Goal: Task Accomplishment & Management: Use online tool/utility

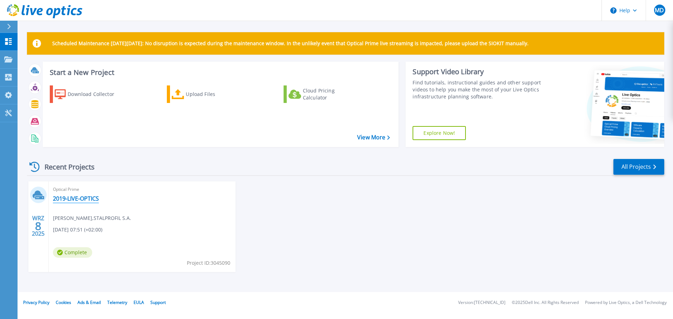
click at [82, 198] on link "2019-LIVE-OPTICS" at bounding box center [76, 198] width 46 height 7
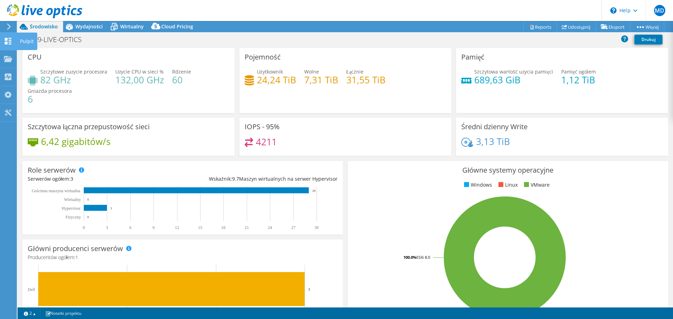
click at [8, 41] on icon at bounding box center [8, 41] width 8 height 7
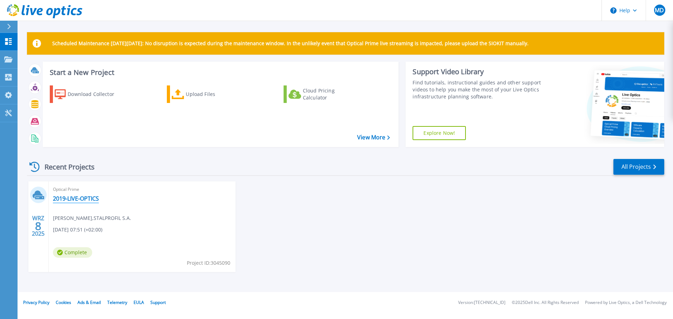
click at [84, 200] on link "2019-LIVE-OPTICS" at bounding box center [76, 198] width 46 height 7
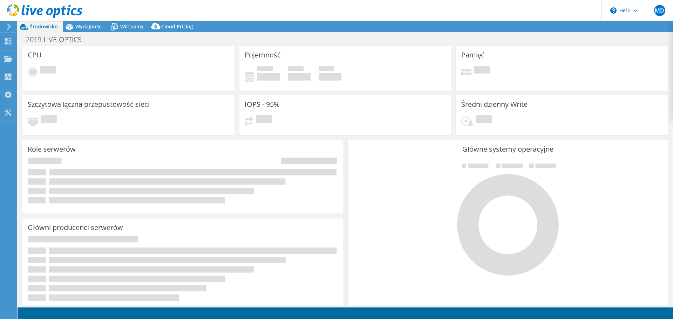
select select "USD"
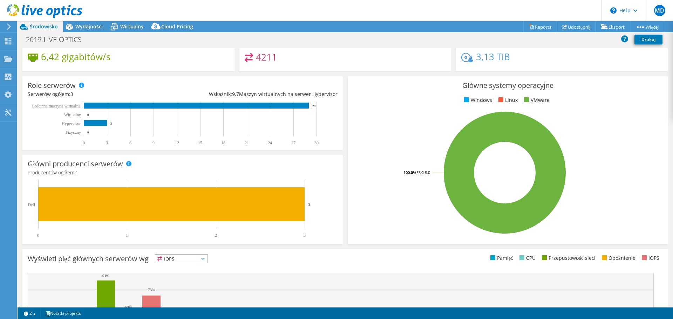
scroll to position [63, 0]
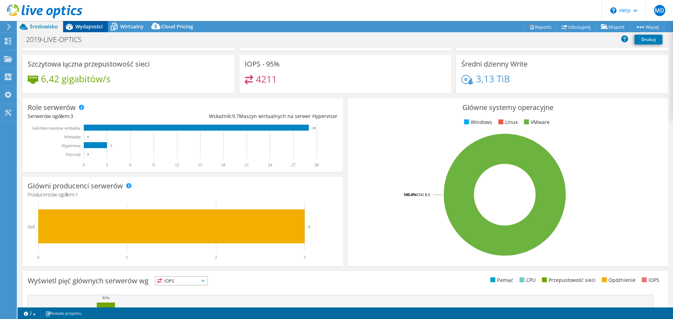
click at [101, 27] on span "Wydajności" at bounding box center [88, 26] width 27 height 7
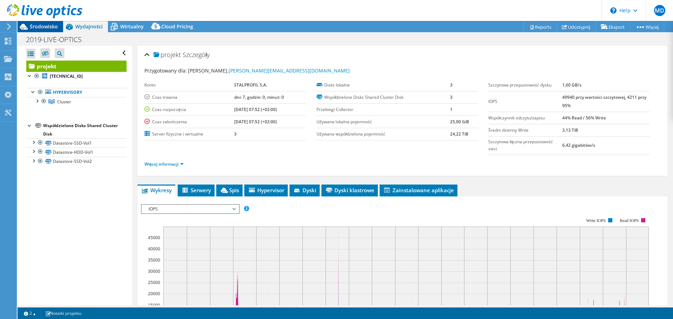
click at [45, 28] on span "Środowisko" at bounding box center [44, 26] width 28 height 7
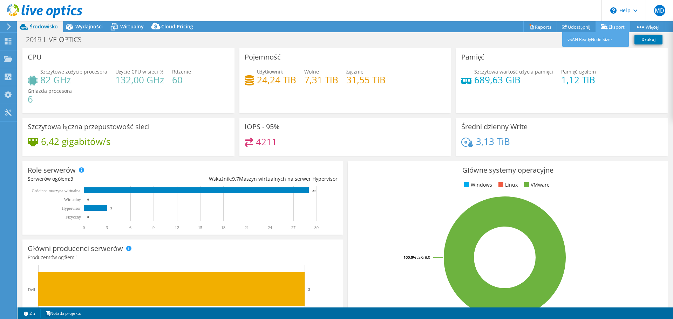
click at [614, 27] on link "Eksport" at bounding box center [613, 26] width 35 height 11
click at [7, 27] on icon at bounding box center [8, 26] width 5 height 6
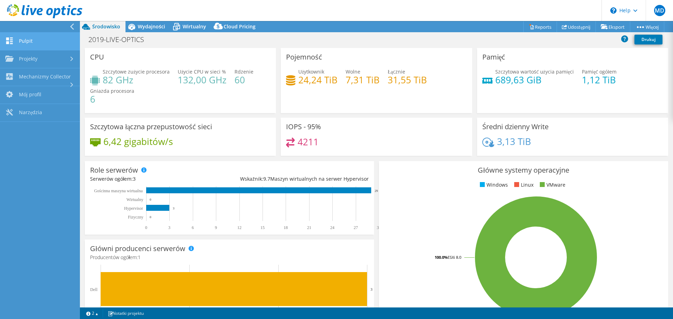
click at [48, 45] on link "Pulpit" at bounding box center [40, 42] width 80 height 18
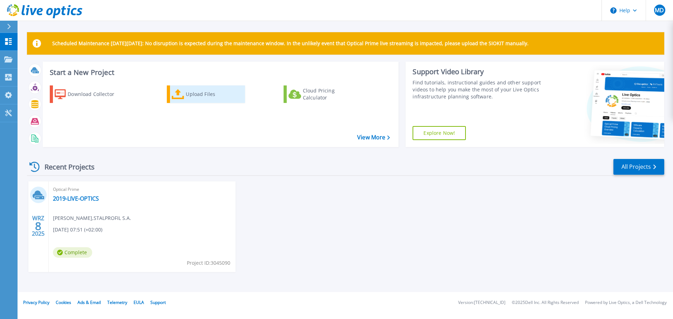
click at [197, 96] on div "Upload Files" at bounding box center [214, 94] width 56 height 14
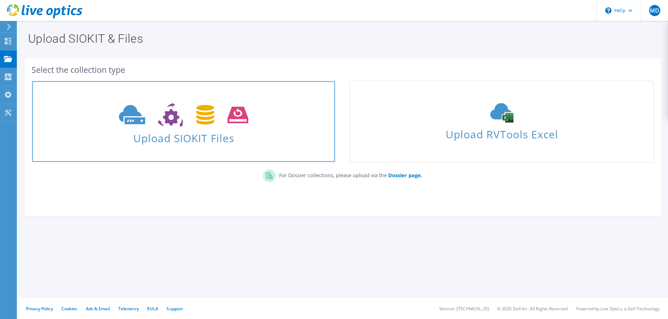
click at [214, 123] on use at bounding box center [183, 115] width 129 height 24
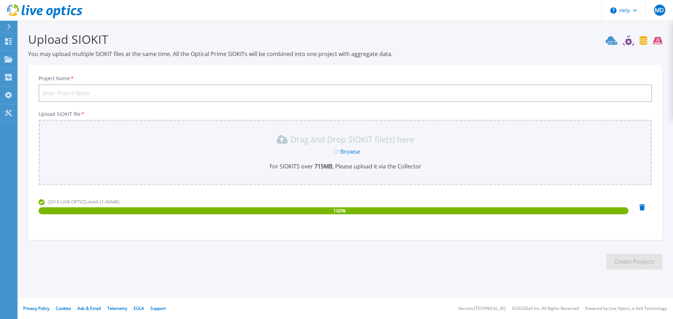
click at [125, 94] on input "Project Name *" at bounding box center [346, 94] width 614 height 18
type input "STP"
click at [635, 263] on button "Create Projects" at bounding box center [635, 262] width 56 height 16
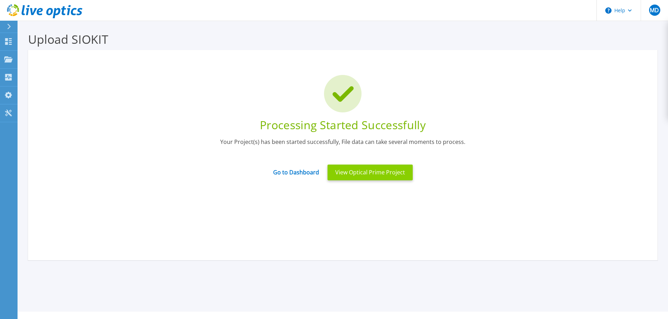
click at [361, 172] on button "View Optical Prime Project" at bounding box center [369, 173] width 85 height 16
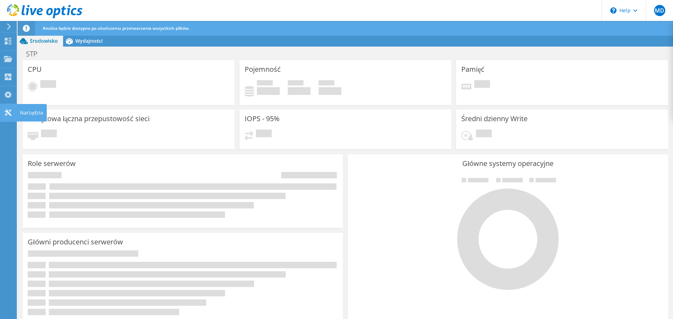
click at [9, 113] on icon at bounding box center [8, 112] width 8 height 7
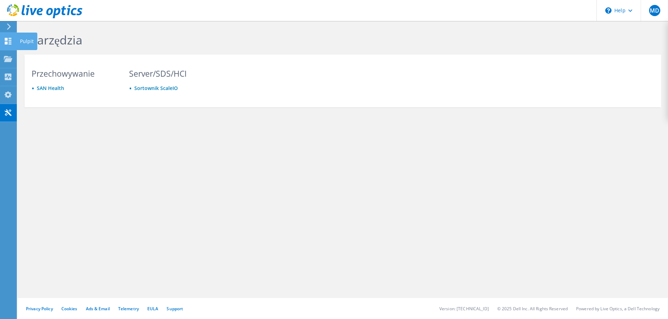
click at [8, 45] on div at bounding box center [8, 42] width 8 height 8
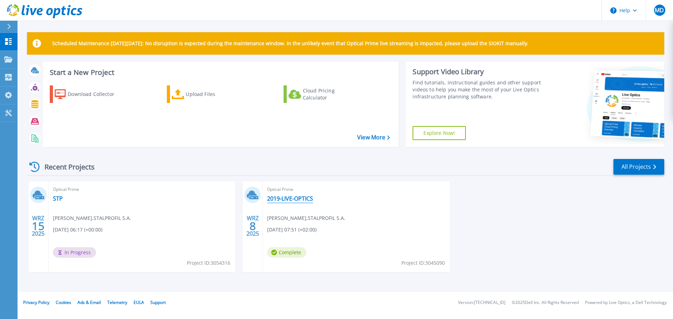
click at [287, 196] on link "2019-LIVE-OPTICS" at bounding box center [290, 198] width 46 height 7
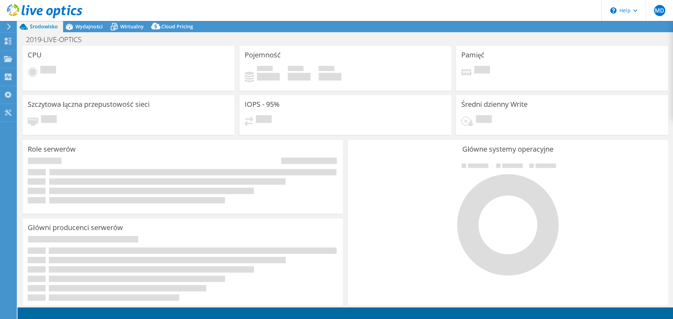
select select "USD"
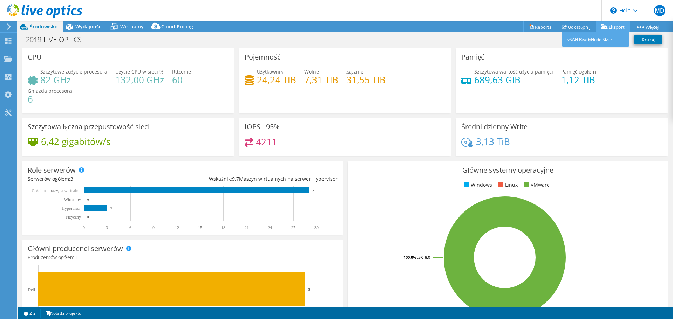
click at [601, 28] on icon at bounding box center [604, 26] width 7 height 5
click at [602, 41] on link "vSAN ReadyNode Sizer" at bounding box center [595, 39] width 67 height 15
click at [658, 10] on span "MD" at bounding box center [659, 10] width 11 height 11
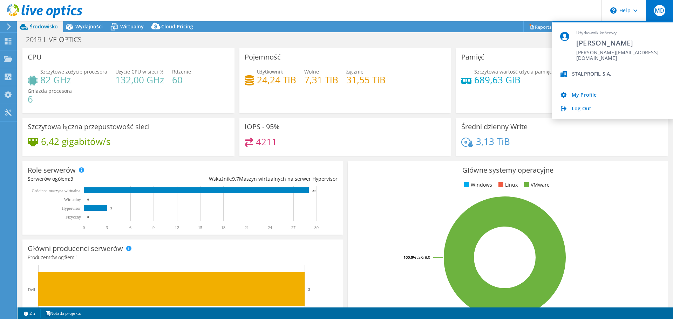
click at [549, 2] on header "MD Użytkownik końcowy Michał Dobrasz m.dobrasz@stalprofil.com.pl STALPROFIL S.A…" at bounding box center [336, 10] width 673 height 21
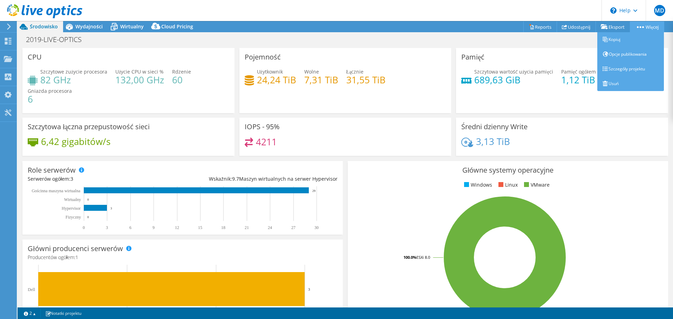
click at [655, 29] on link "Więcej" at bounding box center [647, 26] width 34 height 11
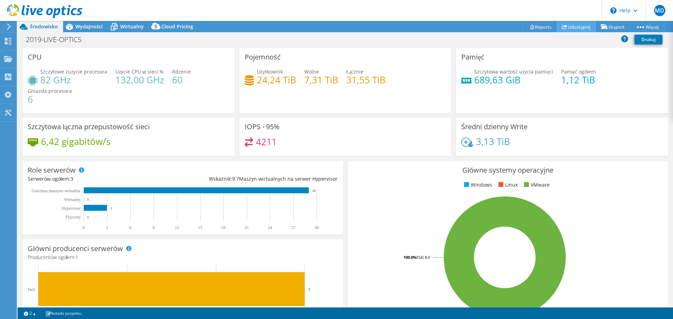
click at [572, 27] on link "Udostępnij" at bounding box center [576, 26] width 39 height 11
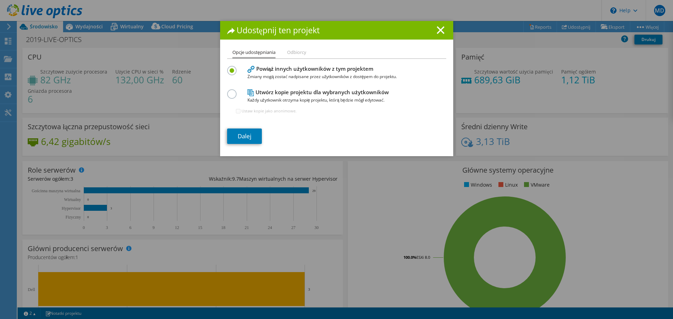
click at [292, 49] on li "Odbiorcy" at bounding box center [296, 52] width 19 height 9
click at [296, 53] on li "Odbiorcy" at bounding box center [296, 52] width 19 height 9
click at [437, 31] on line at bounding box center [440, 30] width 7 height 7
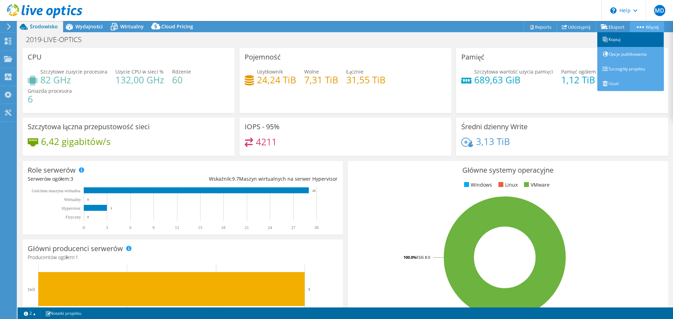
click at [626, 37] on link "Kopiuj" at bounding box center [630, 39] width 67 height 15
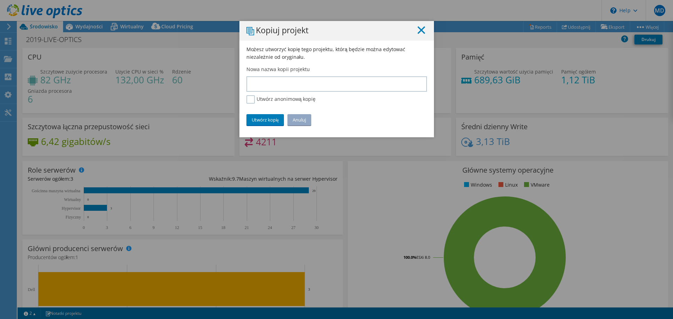
click at [418, 32] on line at bounding box center [421, 30] width 7 height 7
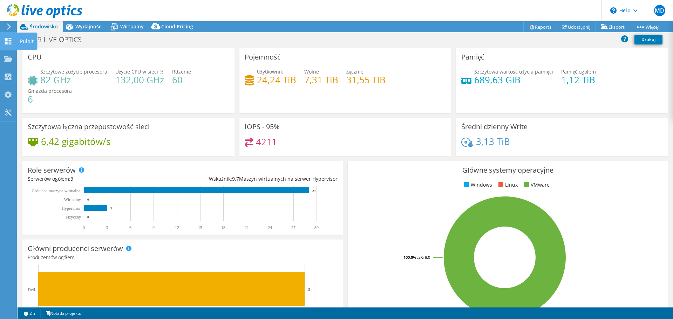
click at [6, 41] on icon at bounding box center [8, 41] width 8 height 7
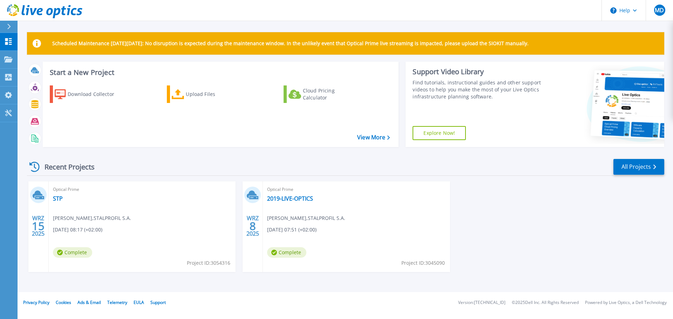
click at [68, 189] on span "Optical Prime" at bounding box center [142, 190] width 178 height 8
click at [74, 228] on span "[DATE] 08:17 (+02:00)" at bounding box center [77, 230] width 49 height 8
click at [59, 201] on link "STP" at bounding box center [58, 198] width 10 height 7
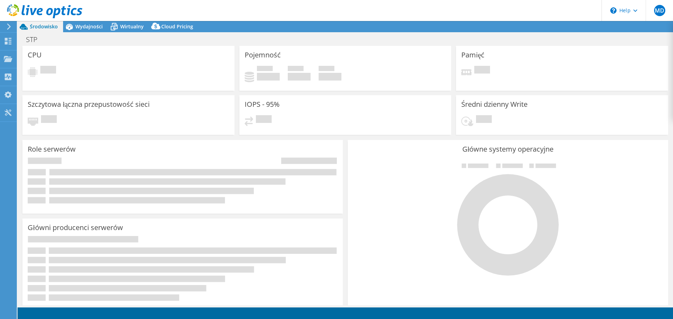
select select "USD"
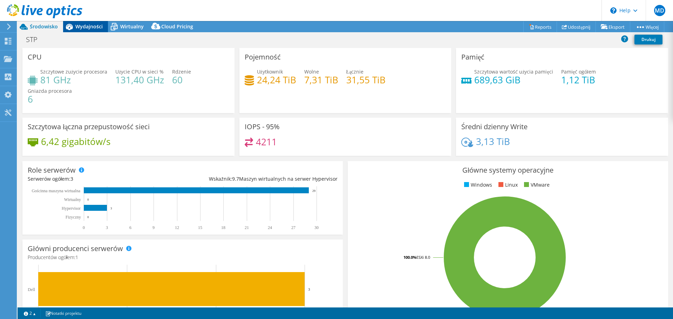
click at [91, 26] on span "Wydajności" at bounding box center [88, 26] width 27 height 7
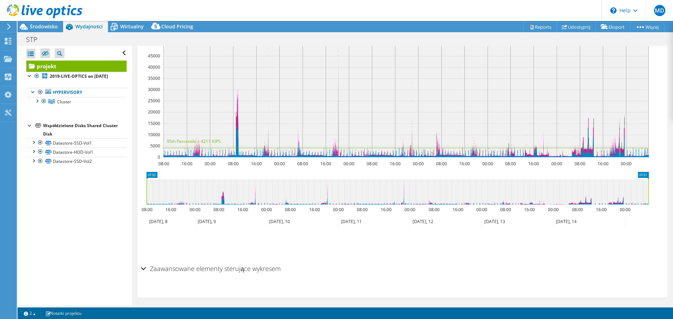
scroll to position [187, 0]
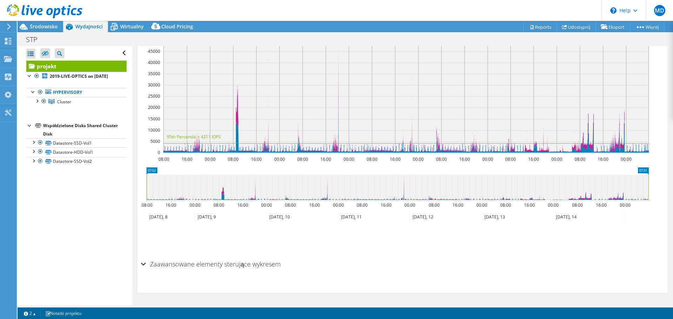
click at [142, 264] on div "Zaawansowane elementy sterujące wykresem" at bounding box center [402, 264] width 523 height 15
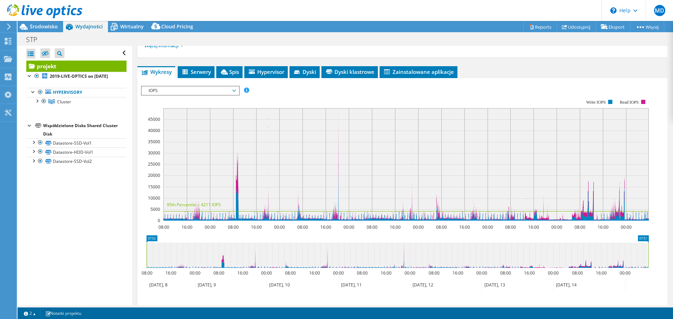
scroll to position [0, 0]
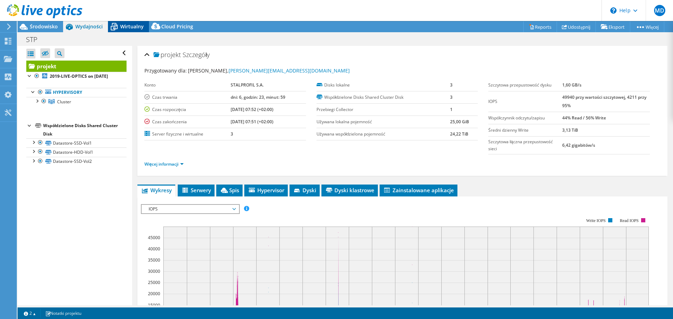
click at [134, 31] on div "Wirtualny" at bounding box center [128, 26] width 41 height 11
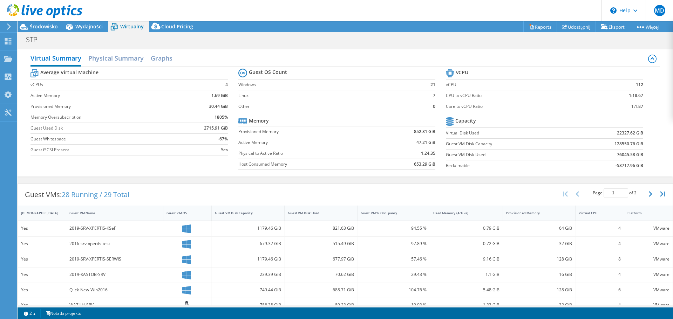
click at [45, 21] on div at bounding box center [41, 11] width 82 height 23
click at [45, 25] on span "Środowisko" at bounding box center [44, 26] width 28 height 7
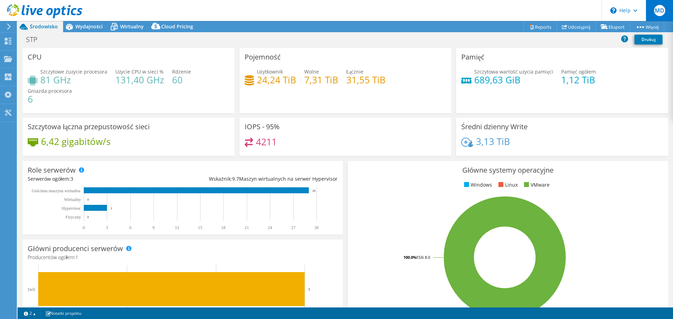
click at [664, 13] on span "MD" at bounding box center [659, 10] width 11 height 11
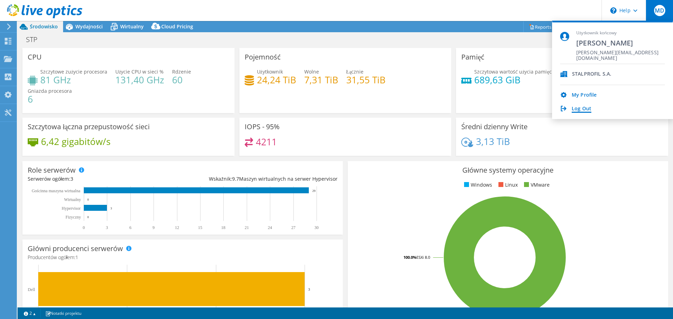
click at [582, 108] on link "Log Out" at bounding box center [582, 109] width 20 height 7
